Goal: Navigation & Orientation: Find specific page/section

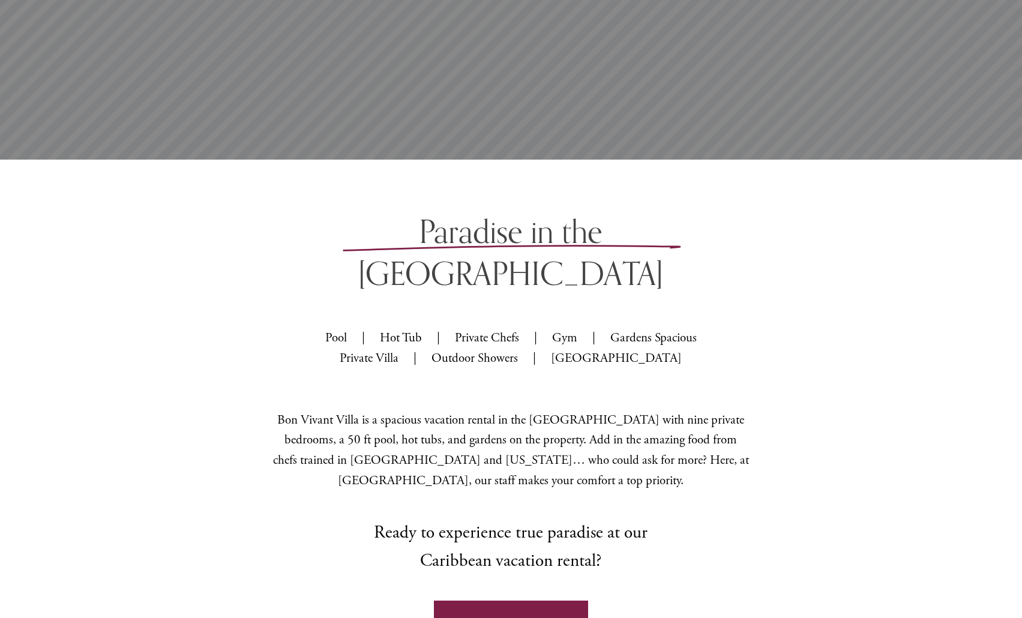
scroll to position [660, 0]
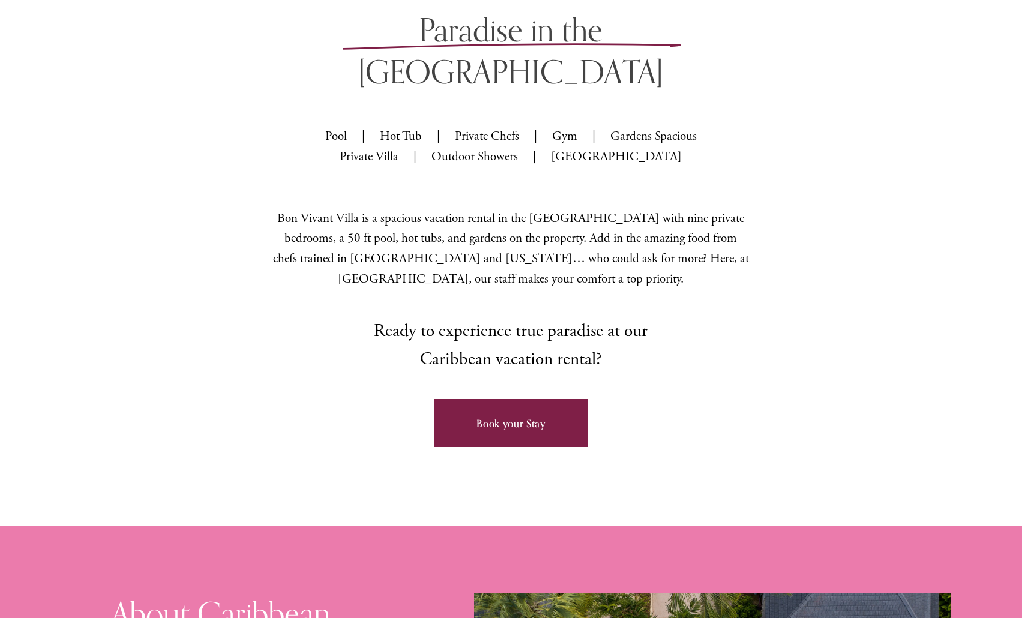
click at [488, 399] on link "Book your Stay" at bounding box center [511, 423] width 155 height 48
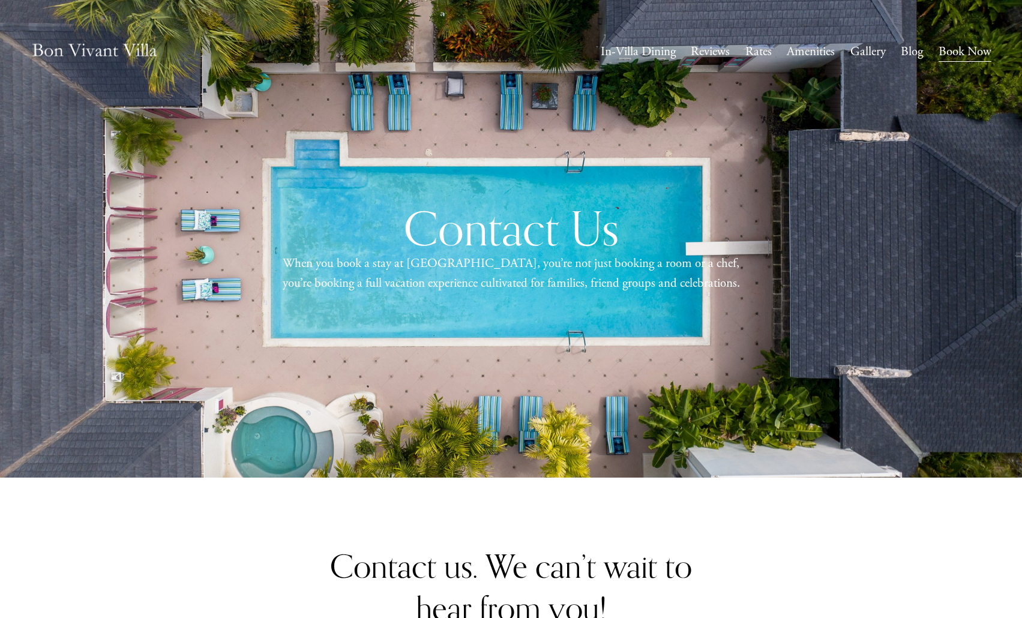
drag, startPoint x: 712, startPoint y: 491, endPoint x: 687, endPoint y: 143, distance: 348.8
click at [794, 48] on link "Amenities" at bounding box center [811, 52] width 48 height 23
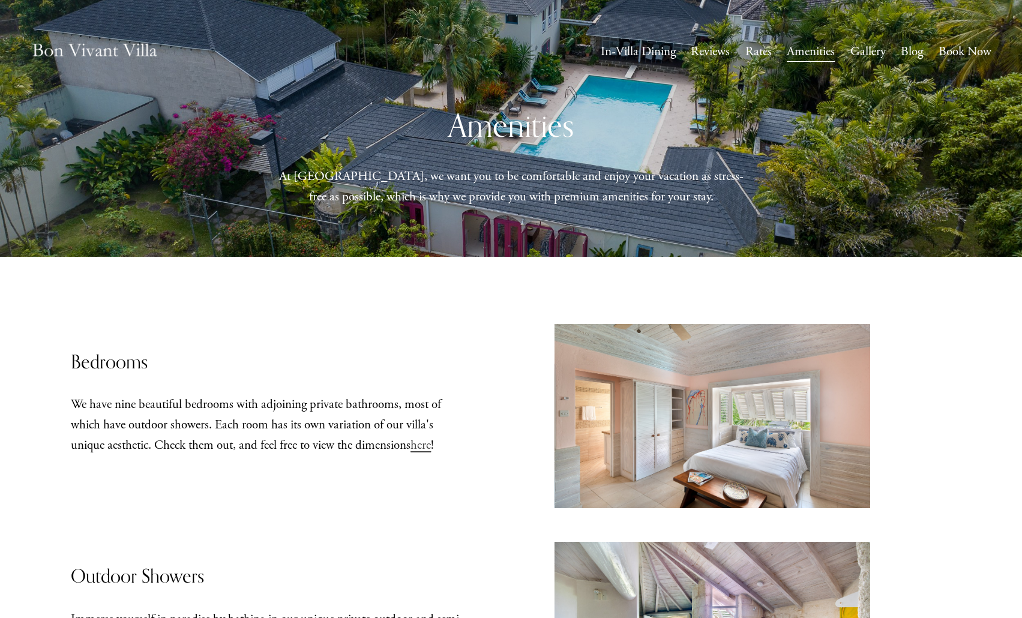
click at [733, 52] on nav "In-Villa Dining Reviews Rates Amenities Gallery Blog Book Now" at bounding box center [796, 52] width 391 height 23
click at [754, 49] on link "Rates" at bounding box center [758, 52] width 26 height 23
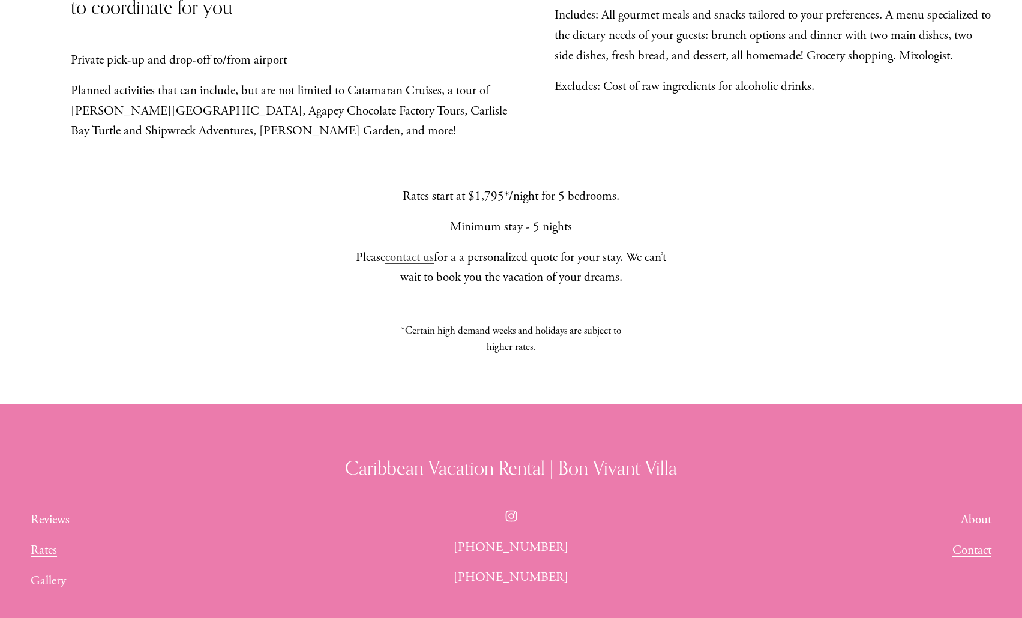
scroll to position [1209, 0]
